Goal: Transaction & Acquisition: Purchase product/service

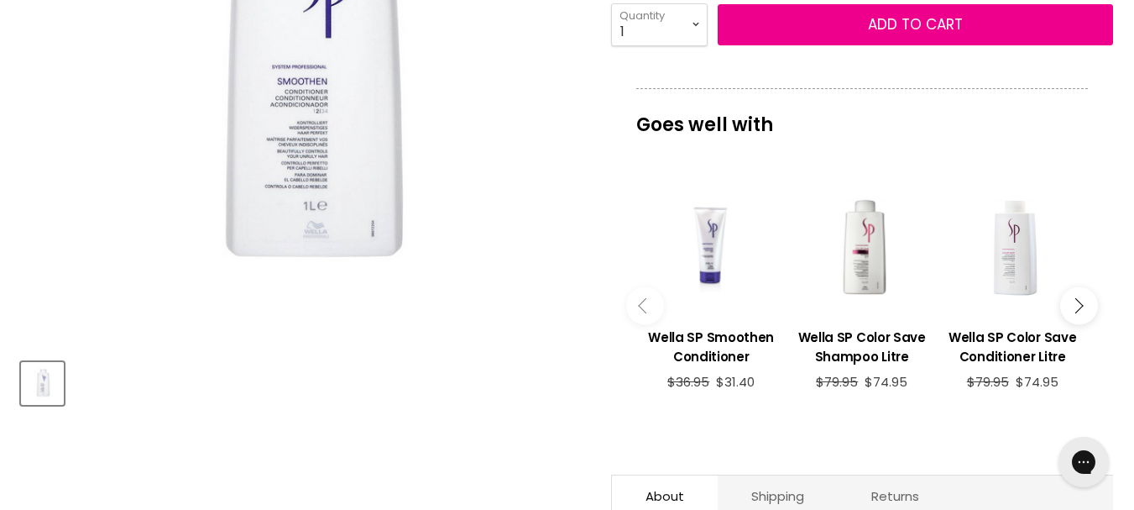
drag, startPoint x: 1131, startPoint y: 130, endPoint x: 1133, endPoint y: 101, distance: 29.4
click at [1133, 101] on section "Click or scroll to zoom Tap or pinch to zoom" at bounding box center [567, 324] width 1134 height 1082
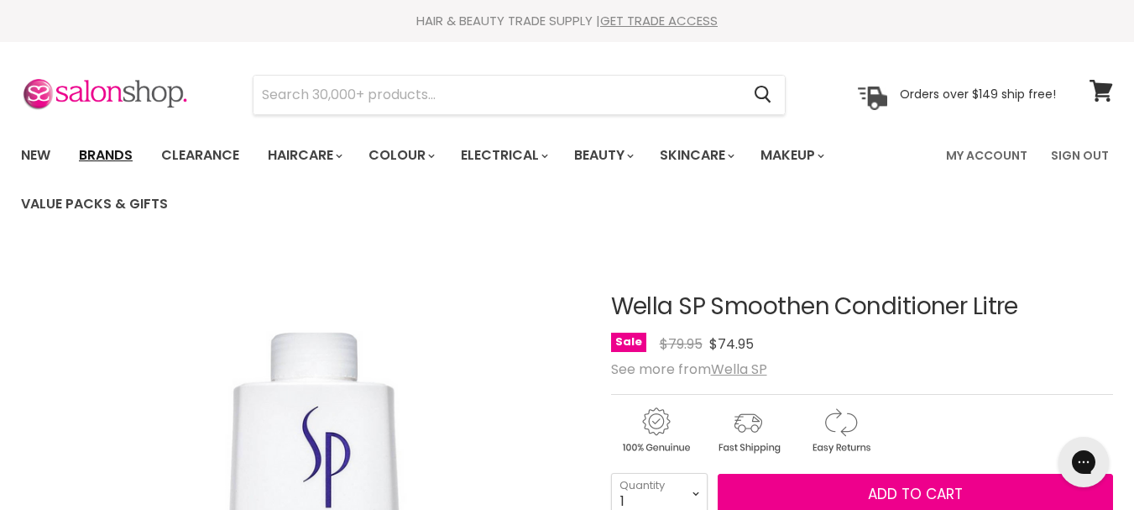
click at [121, 158] on link "Brands" at bounding box center [105, 155] width 79 height 35
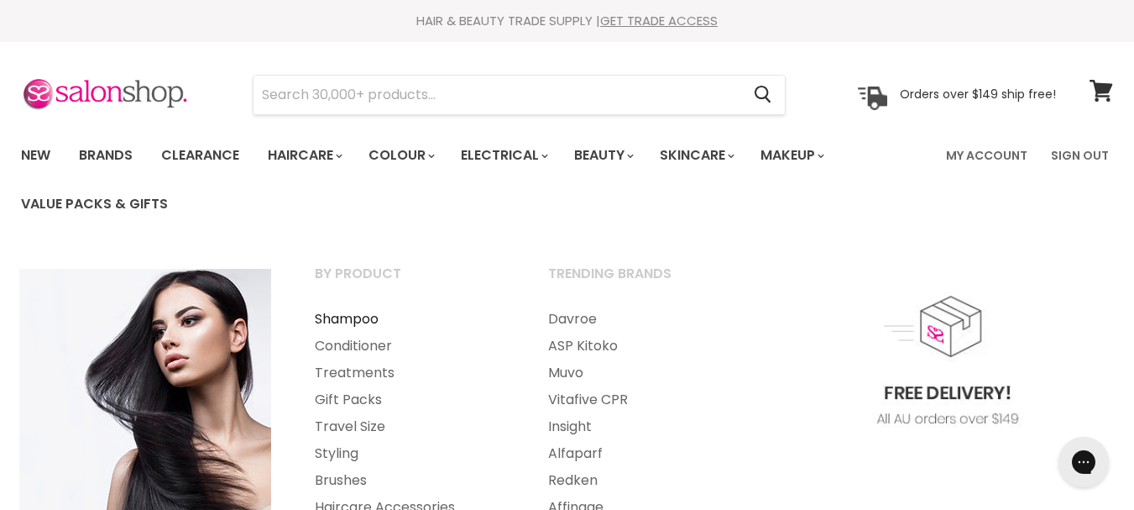
click at [361, 319] on link "Shampoo" at bounding box center [409, 319] width 230 height 27
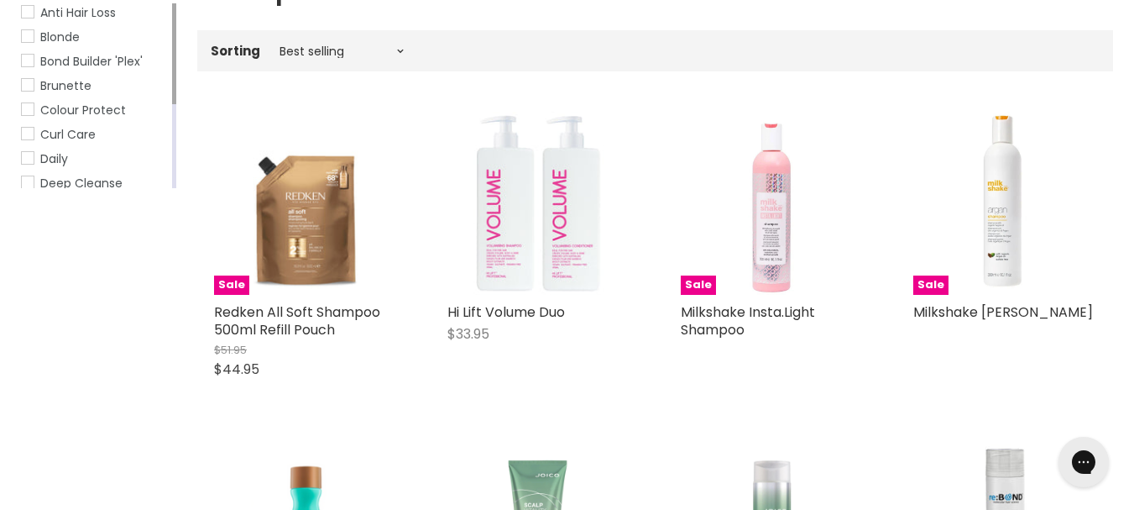
scroll to position [276, 0]
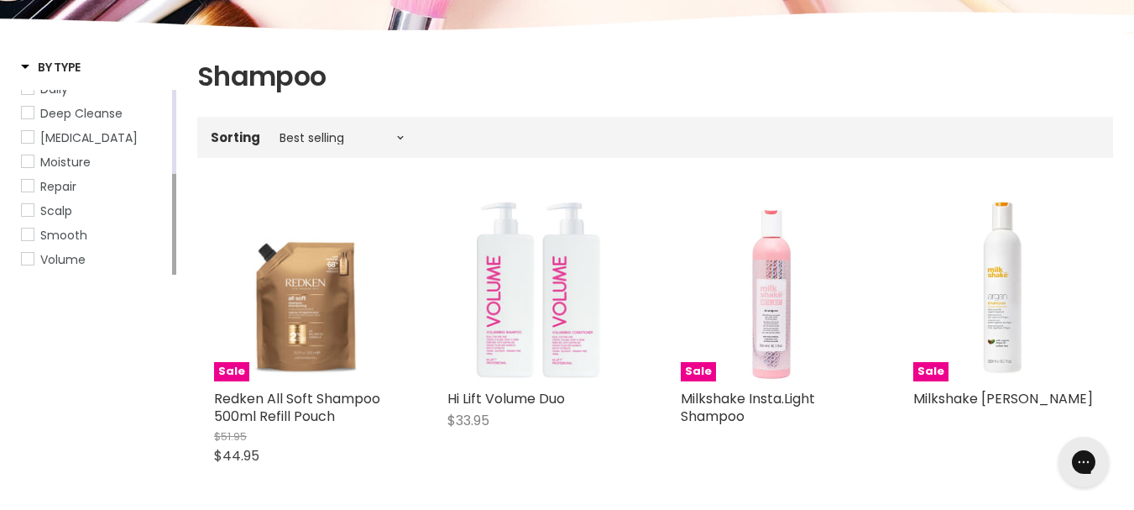
drag, startPoint x: 172, startPoint y: 181, endPoint x: 152, endPoint y: 273, distance: 94.5
click at [152, 273] on div "Anti Hair Loss Blonde Bond Builder 'Plex' Brunette Colour Protect Curl Care Dai…" at bounding box center [98, 182] width 155 height 185
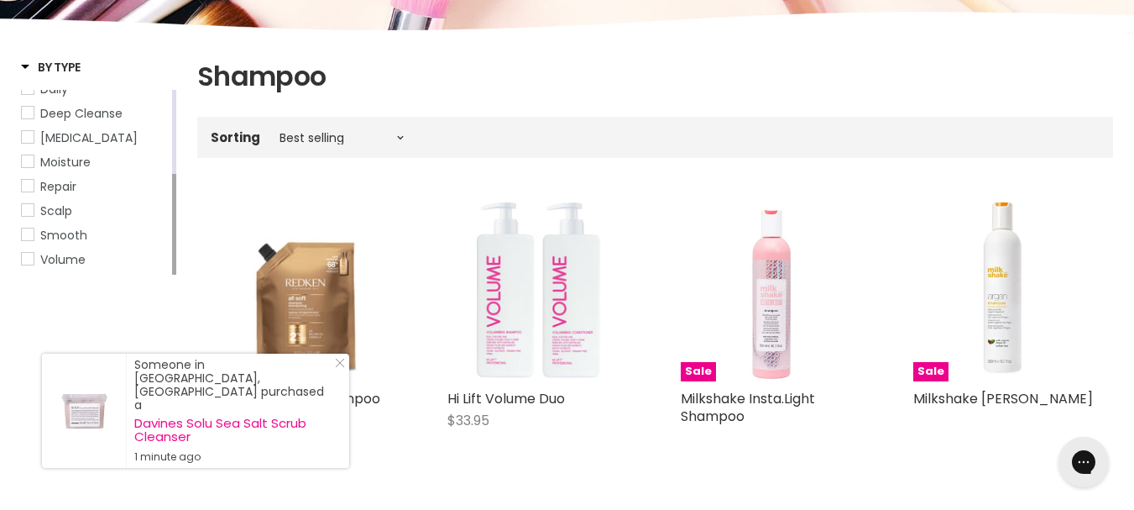
click at [27, 236] on span "Smooth" at bounding box center [28, 234] width 12 height 12
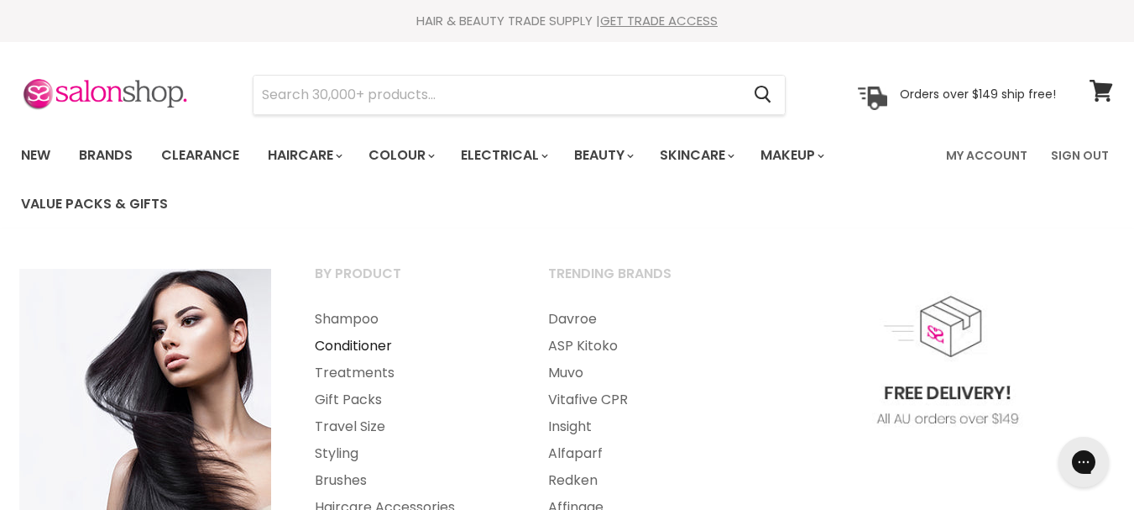
click at [369, 347] on link "Conditioner" at bounding box center [409, 345] width 230 height 27
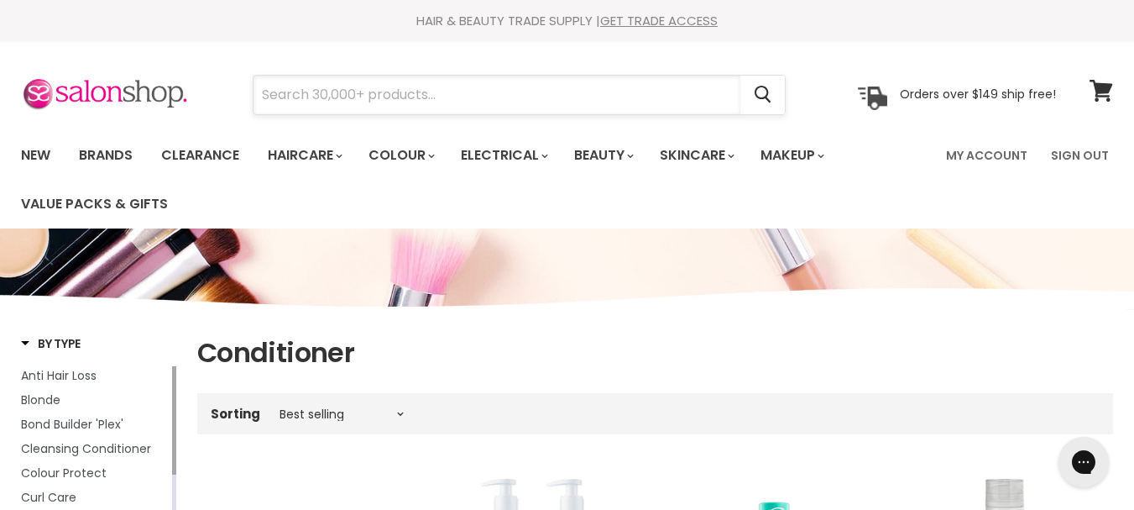
click at [430, 92] on input "Search" at bounding box center [497, 95] width 487 height 39
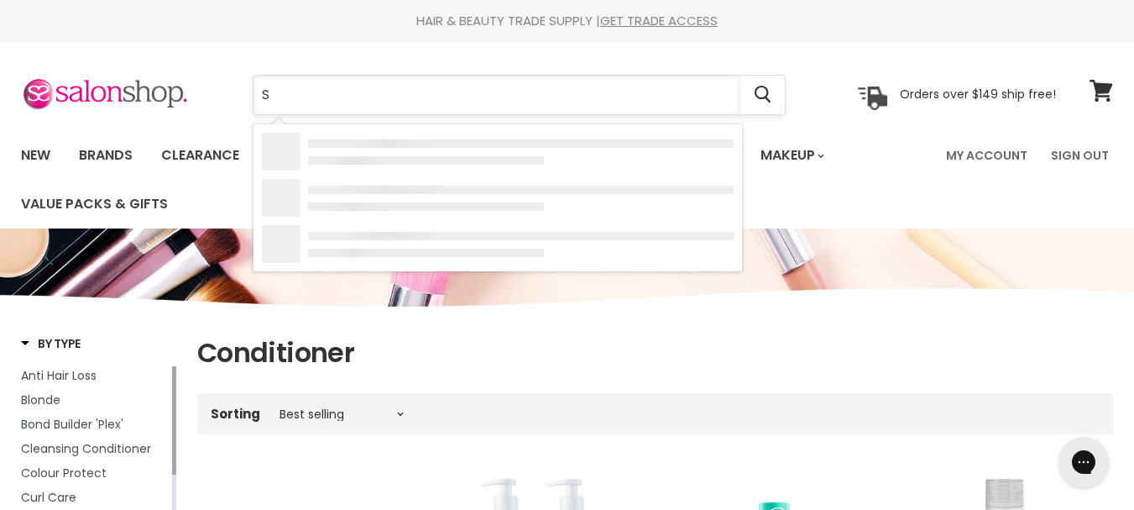
type input "SP"
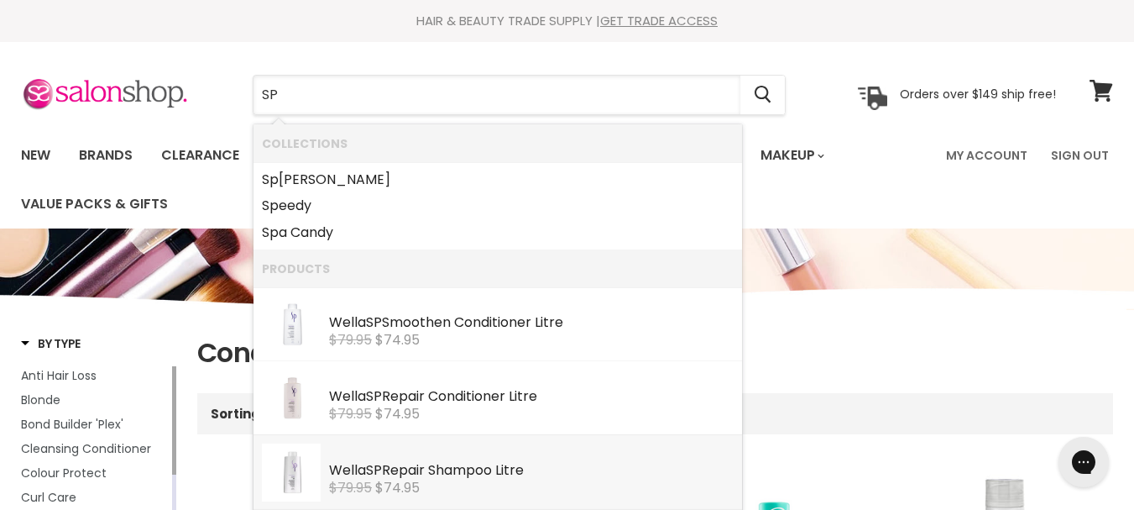
click at [720, 439] on li "Wella SP Repair Shampoo Litre Wella SP $79.95 $74.95" at bounding box center [498, 472] width 489 height 74
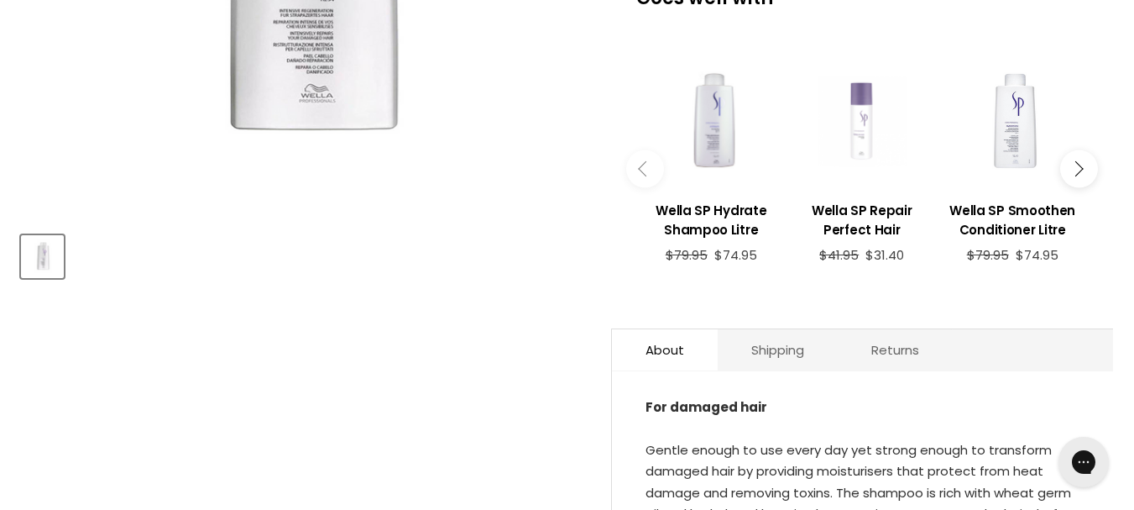
scroll to position [600, 0]
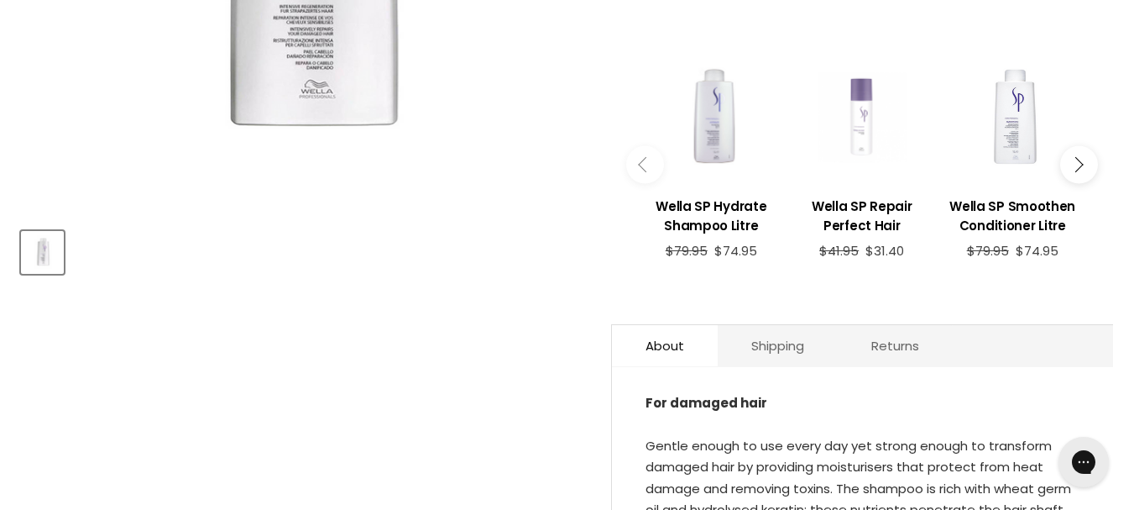
click at [1076, 155] on button "Main content" at bounding box center [1079, 165] width 38 height 38
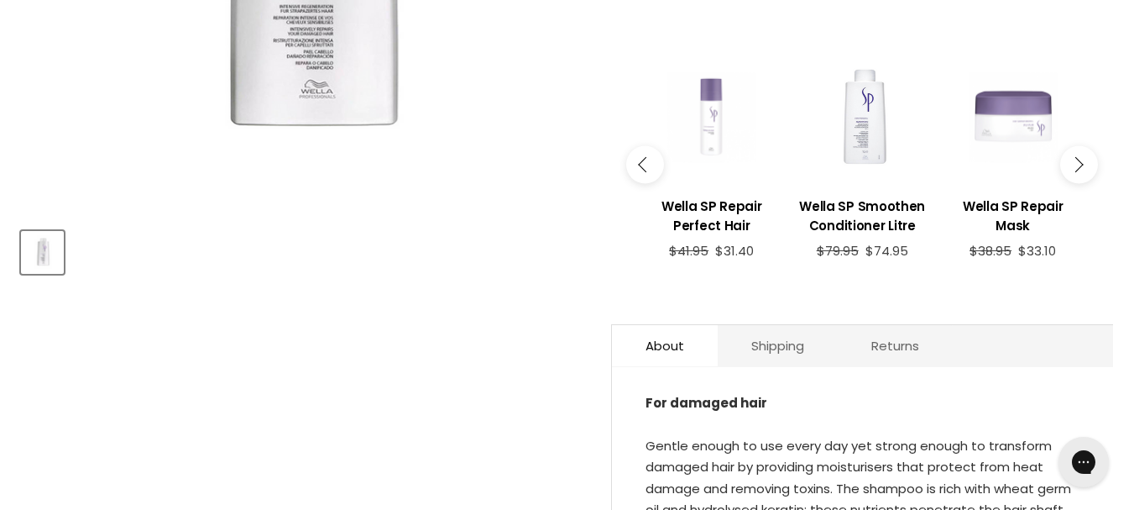
click at [1080, 162] on icon "Main content" at bounding box center [1075, 164] width 15 height 15
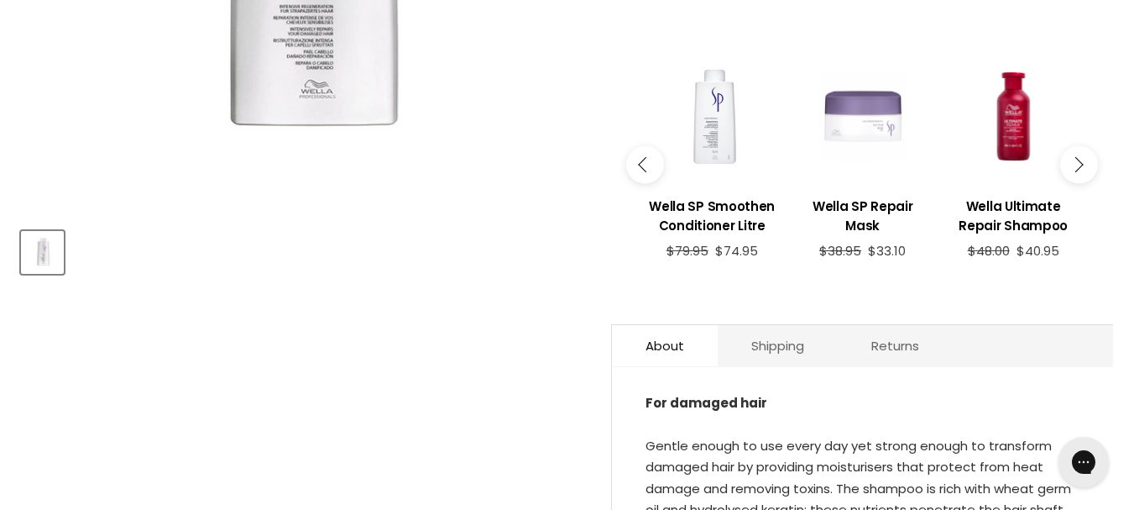
click at [1080, 162] on icon "Main content" at bounding box center [1075, 164] width 15 height 15
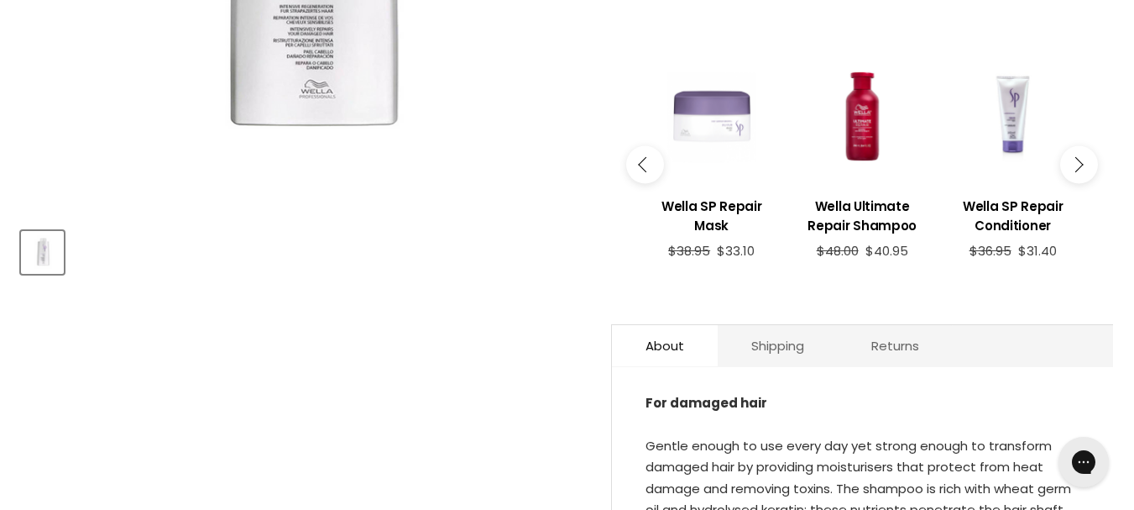
click at [1080, 162] on icon "Main content" at bounding box center [1075, 164] width 15 height 15
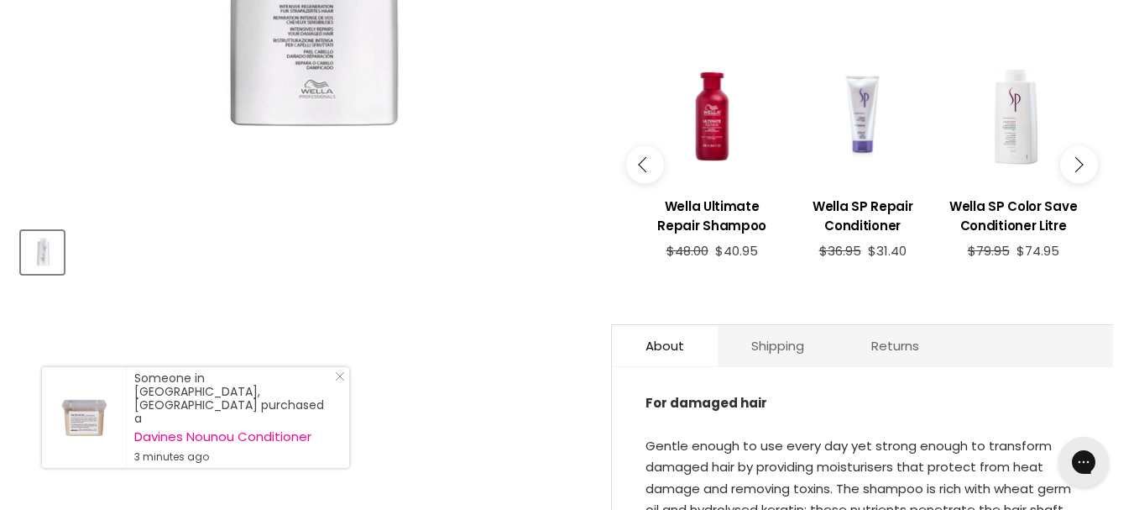
click at [1080, 162] on icon "Main content" at bounding box center [1075, 164] width 15 height 15
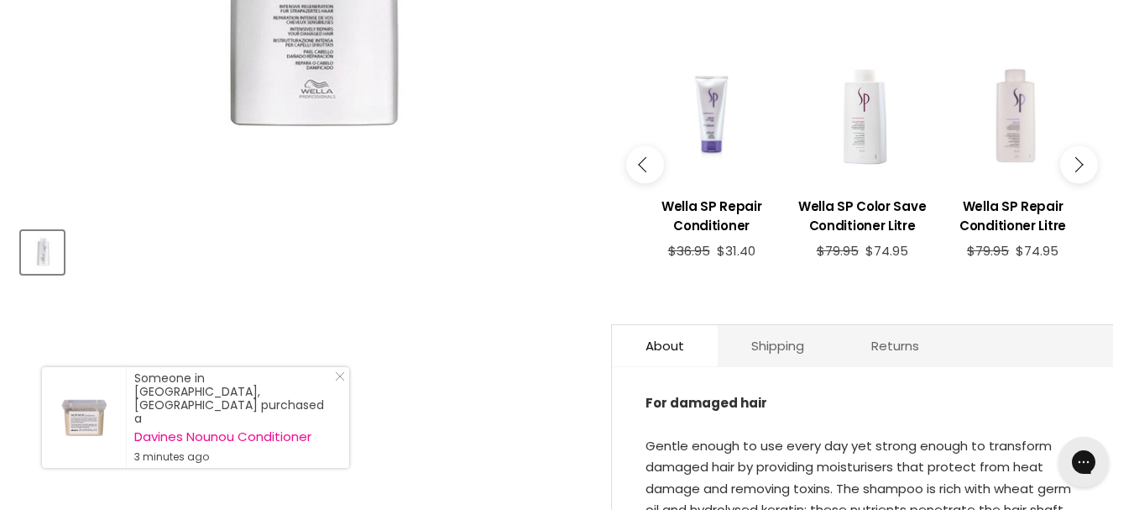
click at [1080, 162] on icon "Main content" at bounding box center [1075, 164] width 15 height 15
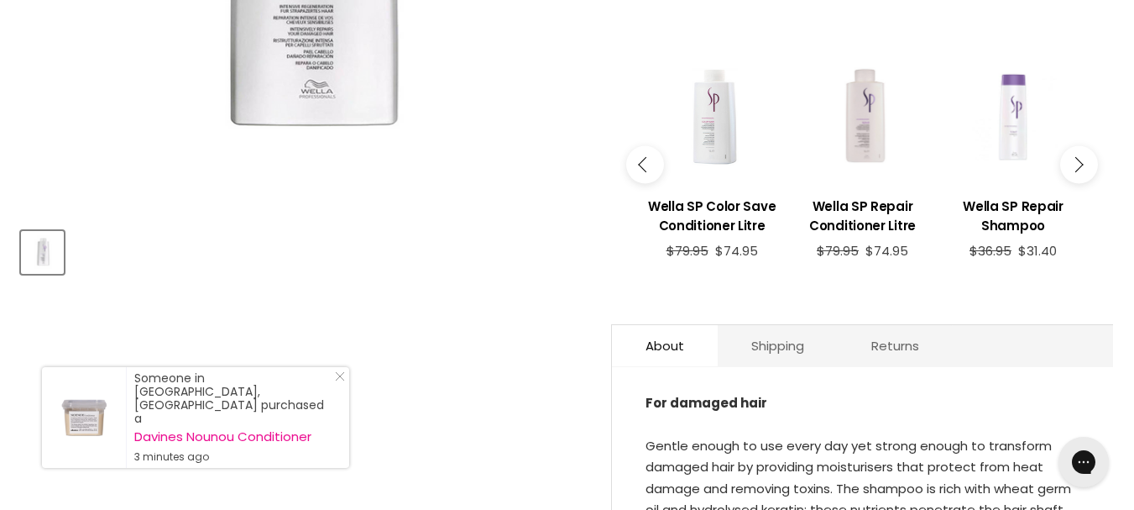
click at [1080, 163] on icon "Main content" at bounding box center [1075, 164] width 15 height 15
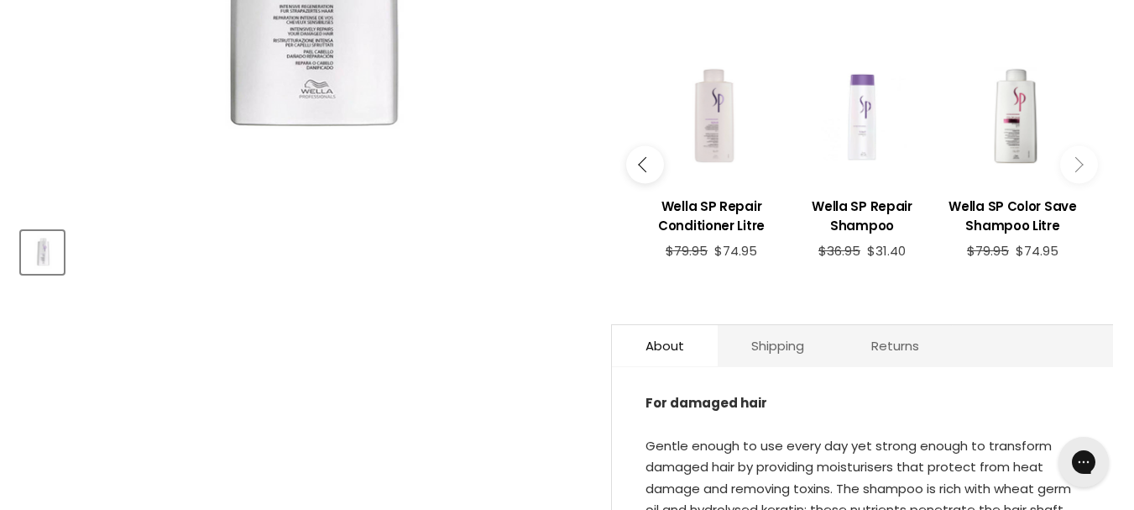
click at [1080, 163] on icon "Main content" at bounding box center [1075, 164] width 15 height 15
drag, startPoint x: 1081, startPoint y: 164, endPoint x: 1080, endPoint y: 175, distance: 11.8
click at [1080, 175] on button "Main content" at bounding box center [1079, 165] width 38 height 38
